Goal: Transaction & Acquisition: Purchase product/service

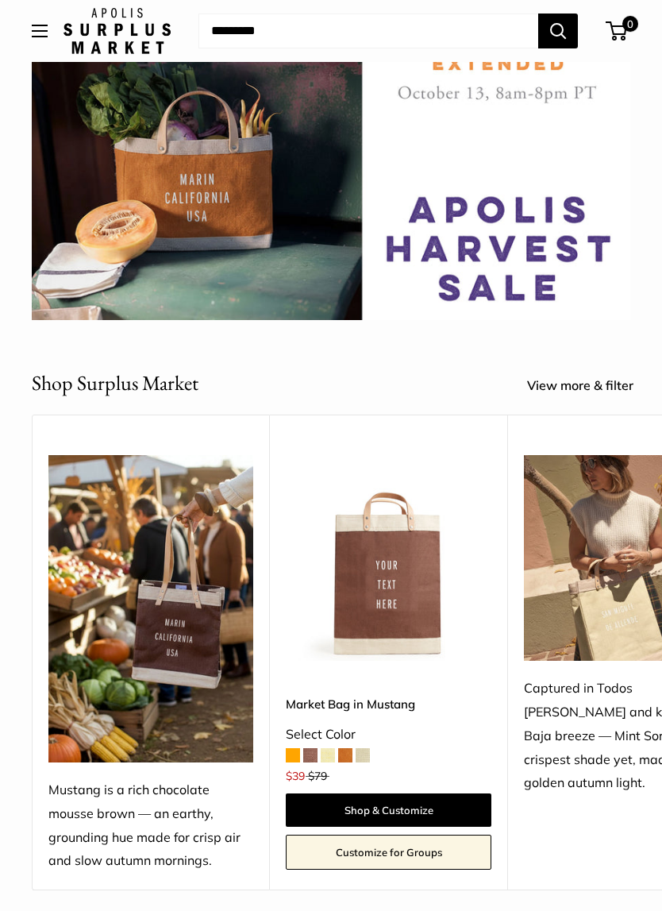
scroll to position [123, 0]
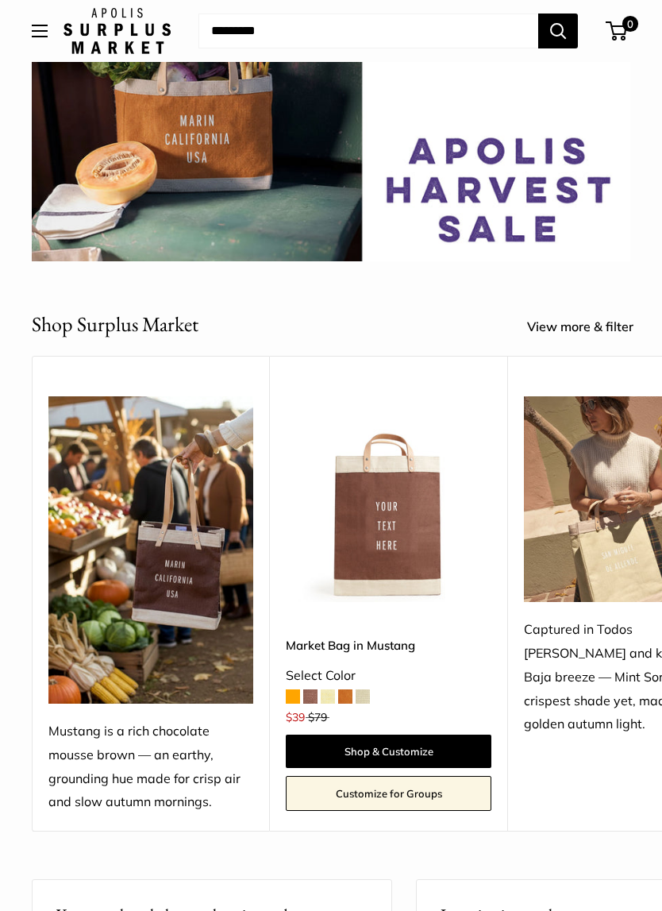
click at [316, 689] on span at bounding box center [310, 696] width 14 height 14
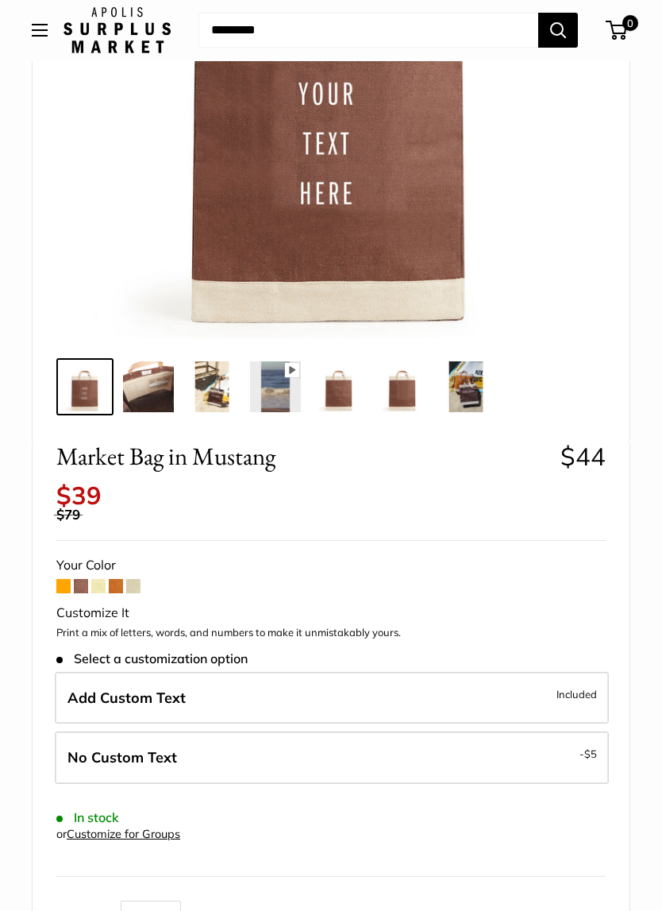
scroll to position [334, 0]
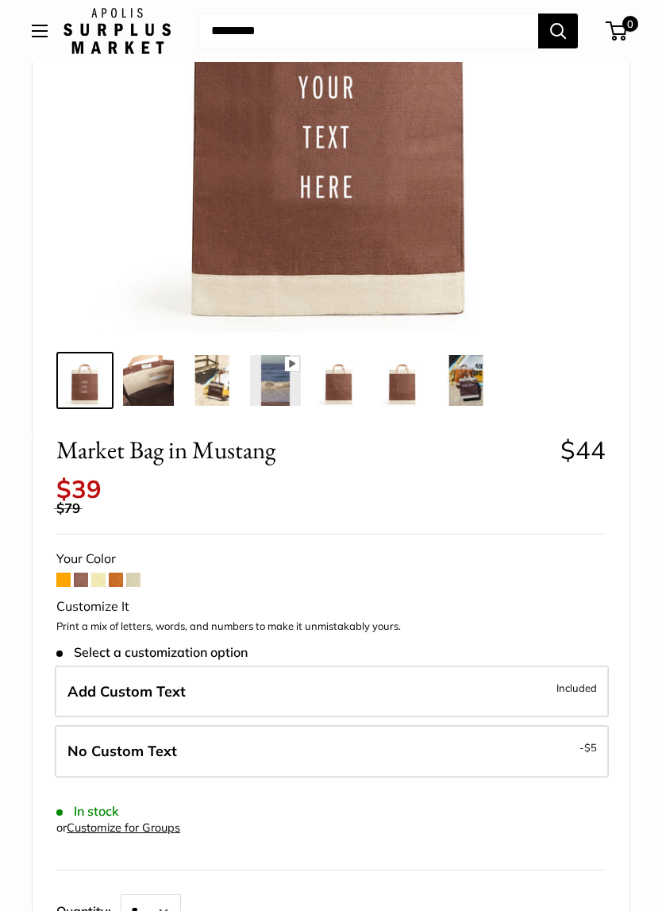
click at [87, 573] on span at bounding box center [81, 580] width 14 height 14
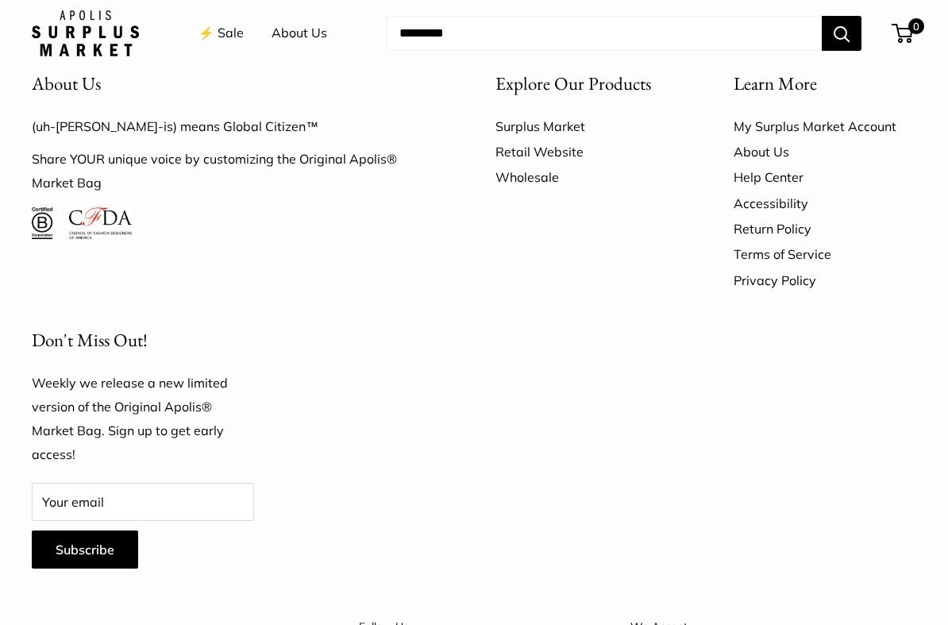
scroll to position [2096, 0]
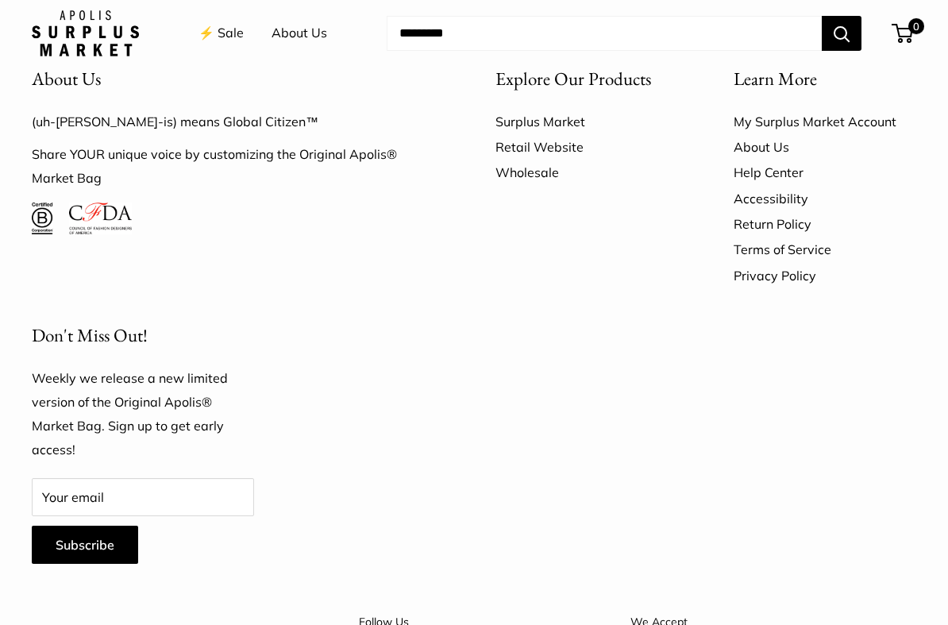
click at [11, 360] on div "Don't Miss Out! Weekly we release a new limited version of the Original Apolis®…" at bounding box center [143, 441] width 278 height 275
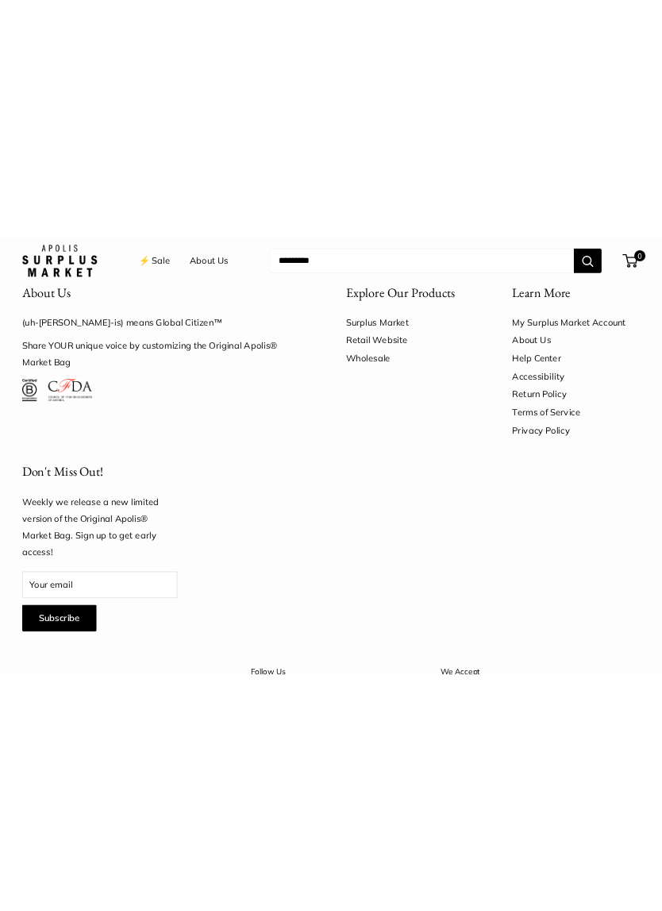
scroll to position [0, 14]
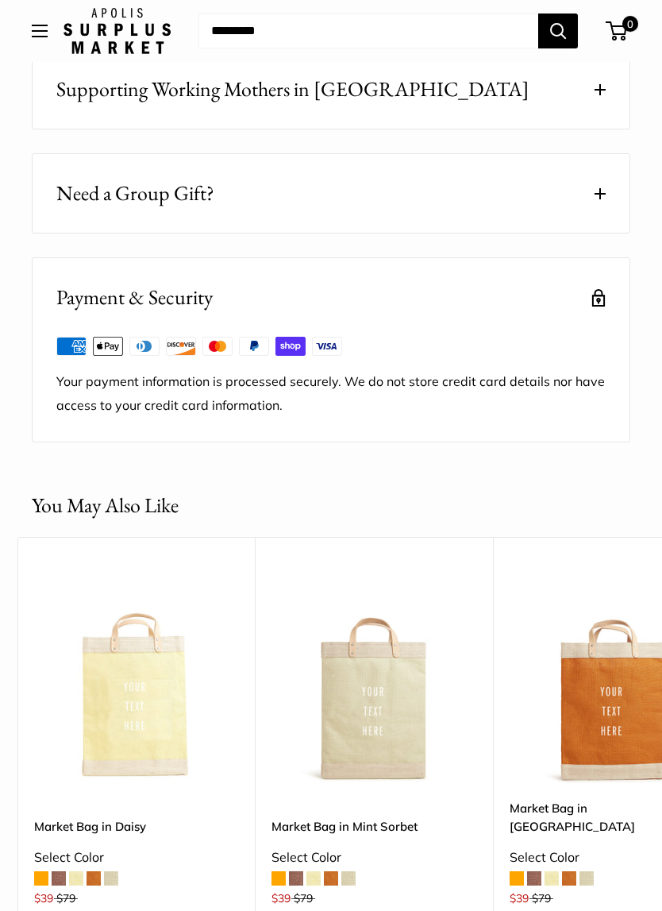
click at [37, 37] on button "Open menu" at bounding box center [40, 31] width 16 height 13
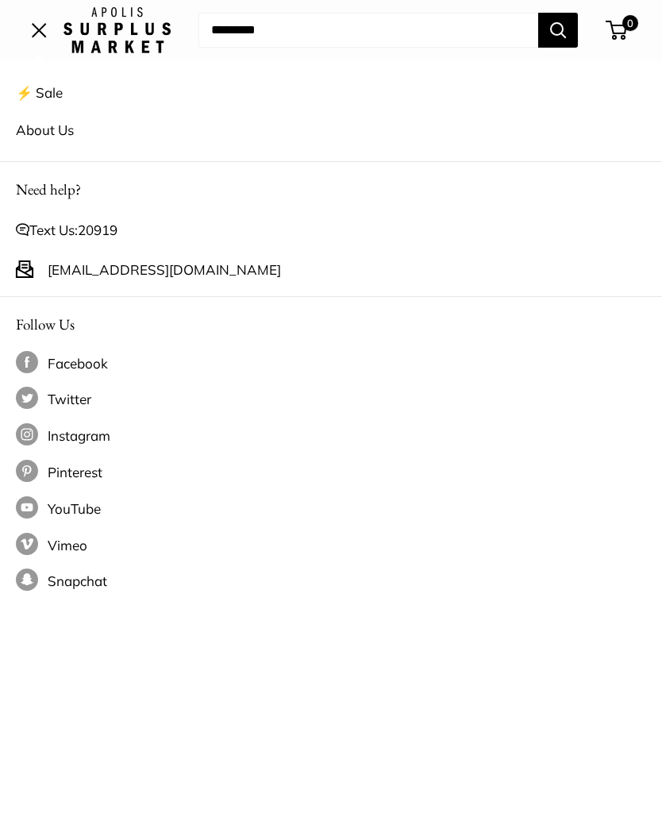
scroll to position [874, 0]
